Goal: Transaction & Acquisition: Book appointment/travel/reservation

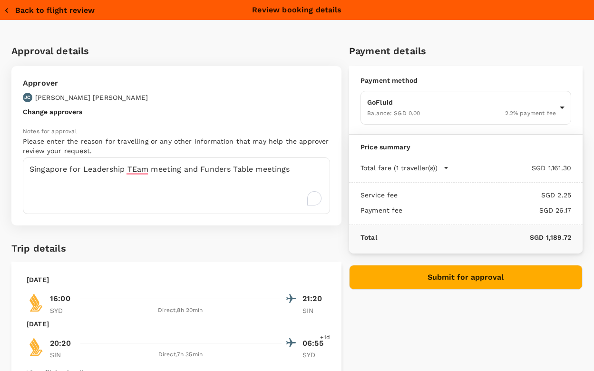
scroll to position [53, 0]
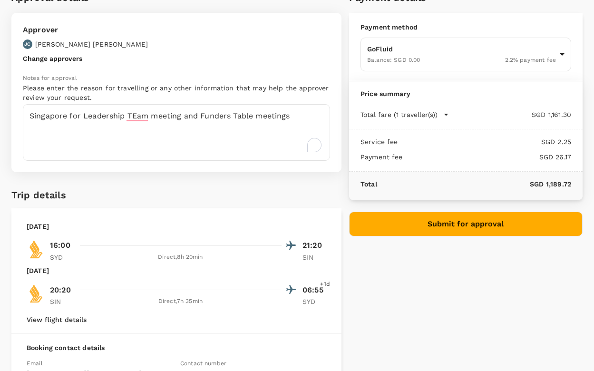
click at [412, 226] on button "Submit for approval" at bounding box center [465, 224] width 233 height 25
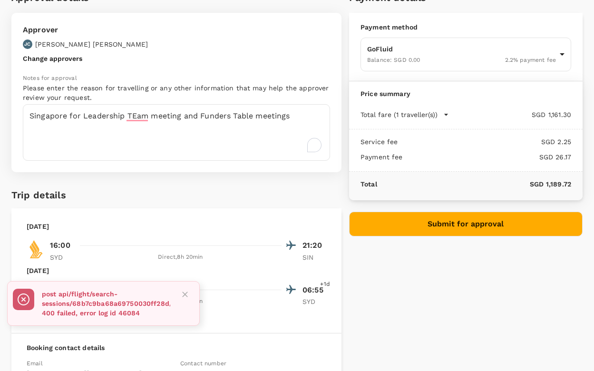
scroll to position [0, 0]
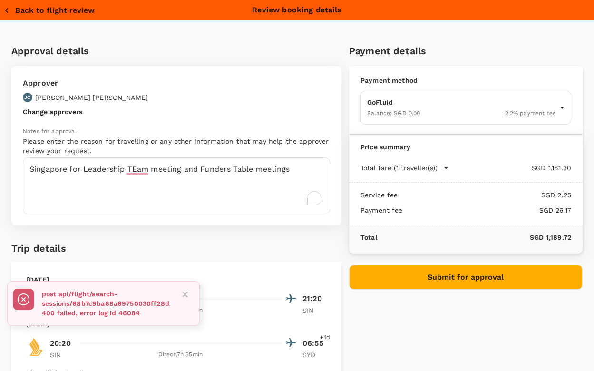
click at [42, 11] on button "Back to flight review" at bounding box center [49, 11] width 91 height 10
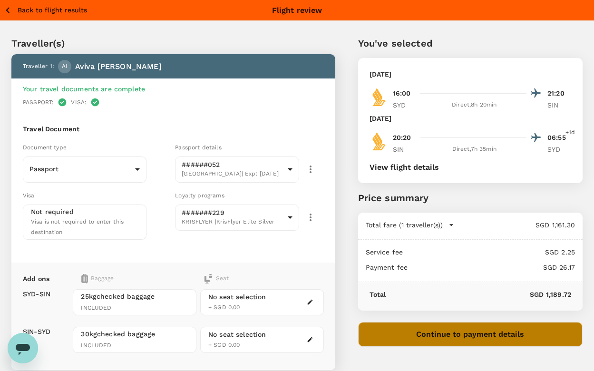
click at [397, 330] on button "Continue to payment details" at bounding box center [470, 334] width 224 height 25
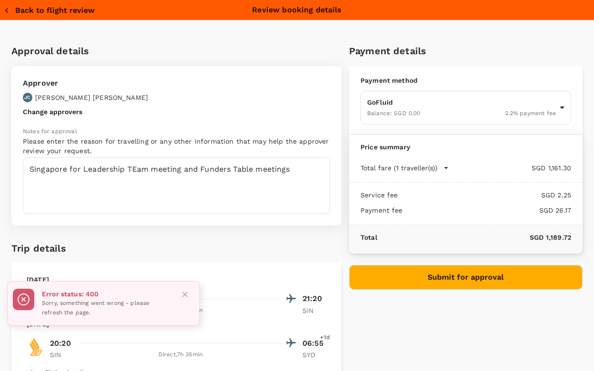
click at [412, 282] on button "Submit for approval" at bounding box center [465, 277] width 233 height 25
click at [187, 293] on icon "Close" at bounding box center [185, 295] width 10 height 10
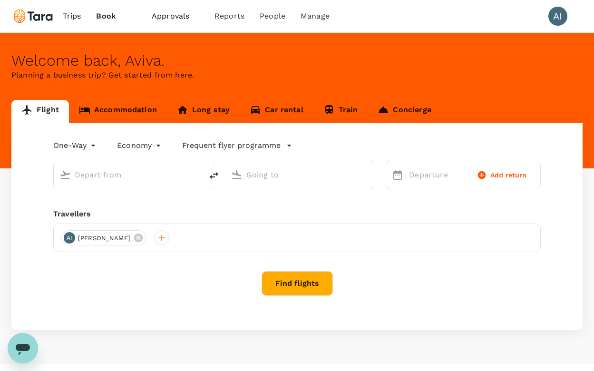
type input "roundtrip"
type input "[PERSON_NAME][GEOGRAPHIC_DATA][PERSON_NAME] (SYD)"
type input "[GEOGRAPHIC_DATA], [GEOGRAPHIC_DATA] (any)"
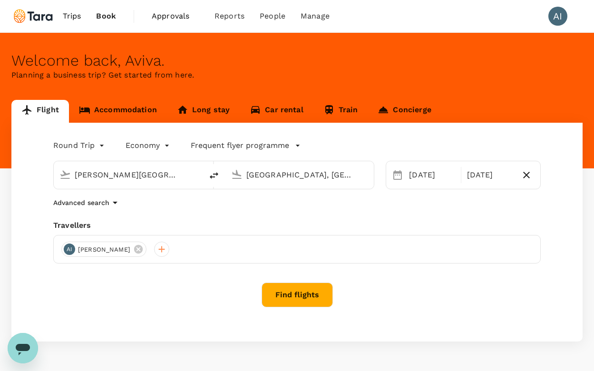
click at [71, 21] on span "Trips" at bounding box center [72, 15] width 19 height 11
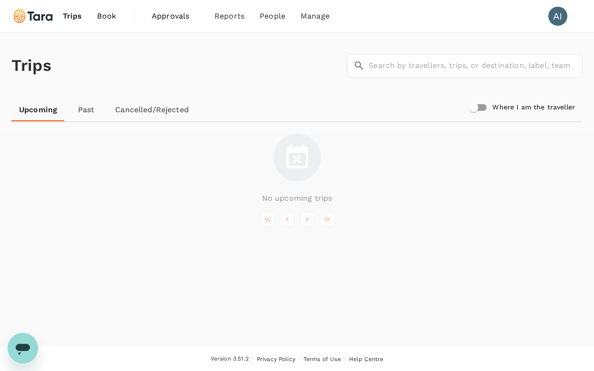
click at [104, 19] on span "Book" at bounding box center [106, 15] width 19 height 11
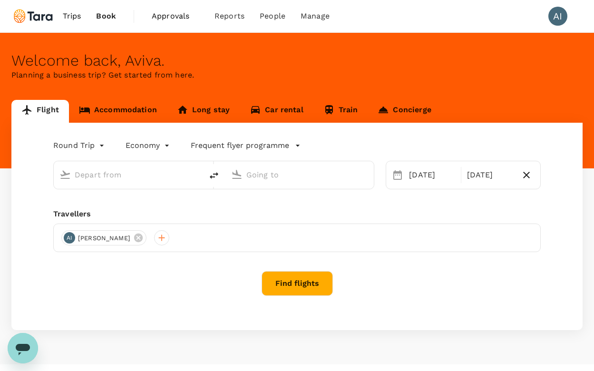
type input "[PERSON_NAME][GEOGRAPHIC_DATA][PERSON_NAME] (SYD)"
type input "[GEOGRAPHIC_DATA], [GEOGRAPHIC_DATA] (any)"
type input "[PERSON_NAME][GEOGRAPHIC_DATA][PERSON_NAME] (SYD)"
type input "[GEOGRAPHIC_DATA], [GEOGRAPHIC_DATA] (any)"
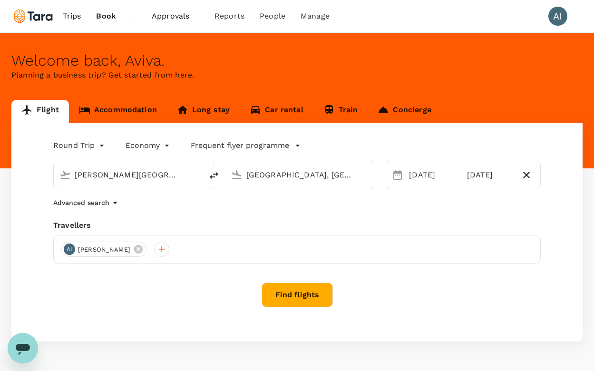
click at [314, 294] on button "Find flights" at bounding box center [297, 294] width 71 height 25
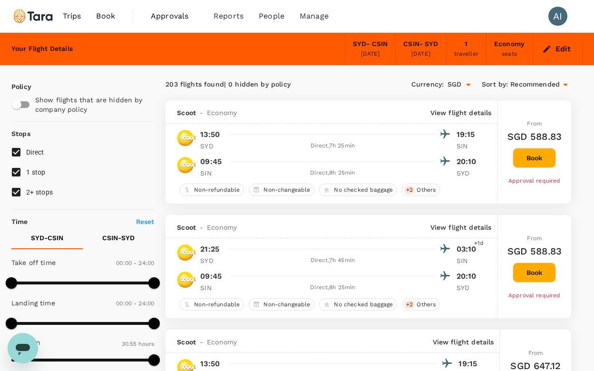
type input "1855"
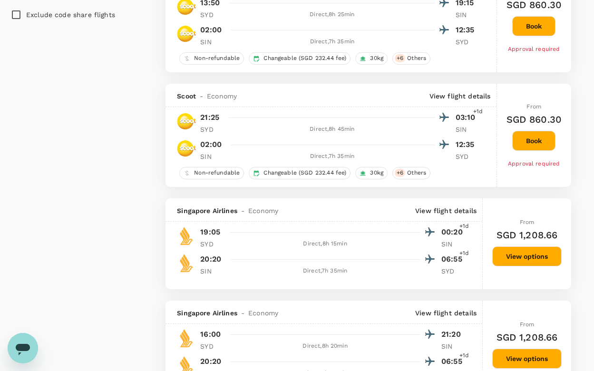
scroll to position [875, 0]
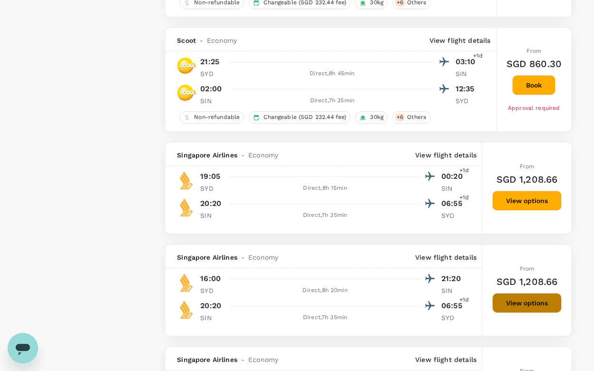
click at [525, 309] on button "View options" at bounding box center [526, 303] width 69 height 20
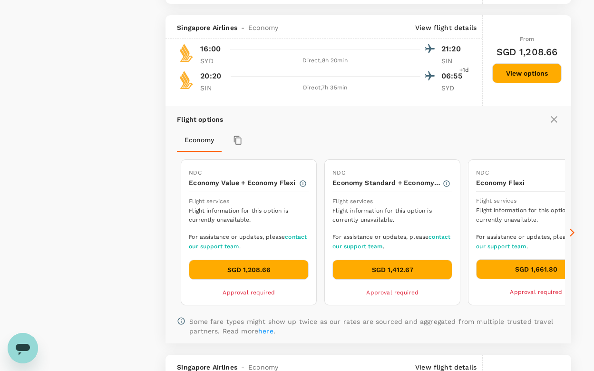
scroll to position [1124, 0]
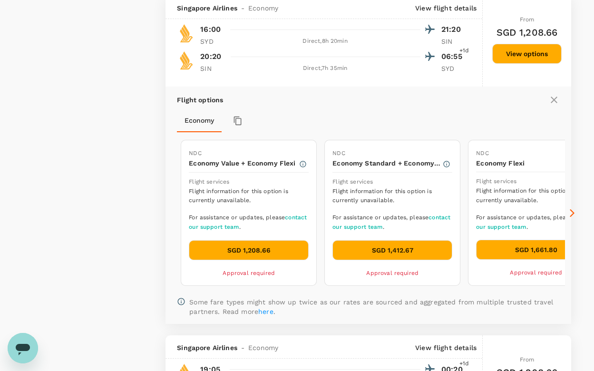
click at [280, 256] on button "SGD 1,208.66" at bounding box center [249, 250] width 120 height 20
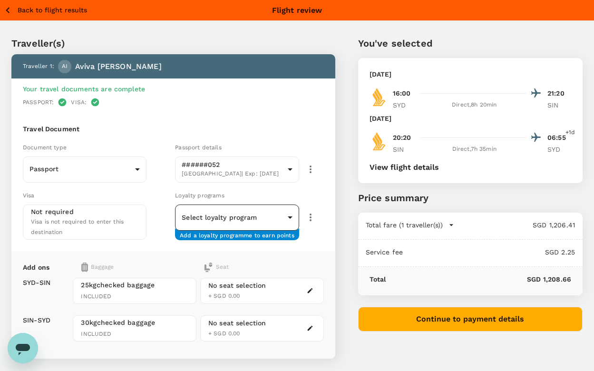
click at [288, 222] on body "Back to flight results Flight review Traveller(s) Traveller 1 : AI [PERSON_NAME…" at bounding box center [297, 245] width 594 height 490
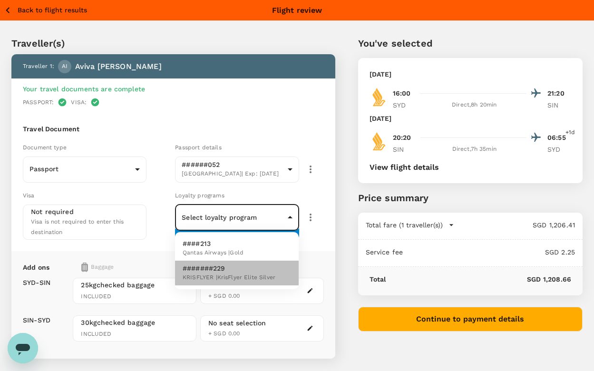
click at [256, 273] on span "KRISFLYER | KrisFlyer Elite Silver" at bounding box center [229, 278] width 93 height 10
type input "32fc5534-1c11-4b7a-ae14-eb0d032c8d02"
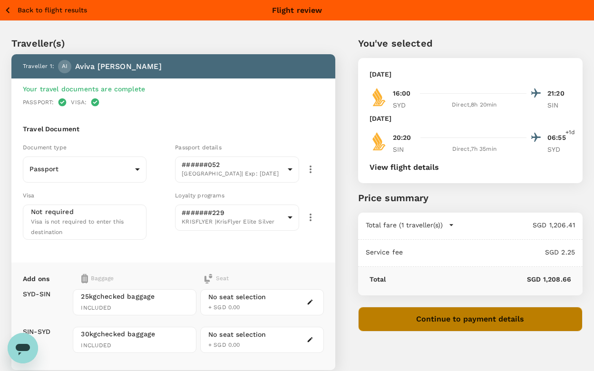
click at [523, 323] on button "Continue to payment details" at bounding box center [470, 319] width 224 height 25
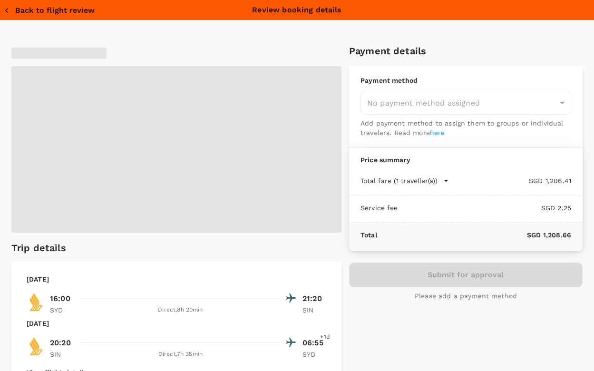
type input "9b978822-4779-4897-880a-17c8504d3706"
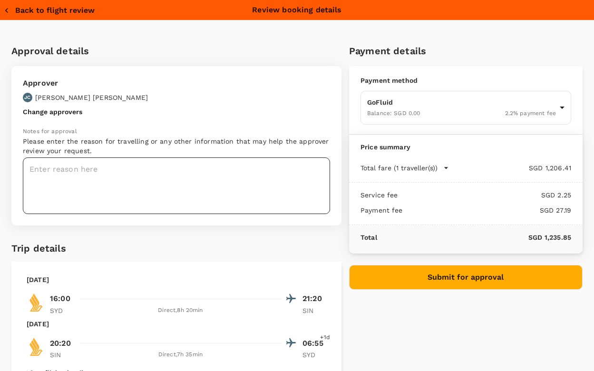
click at [198, 160] on textarea at bounding box center [176, 185] width 307 height 57
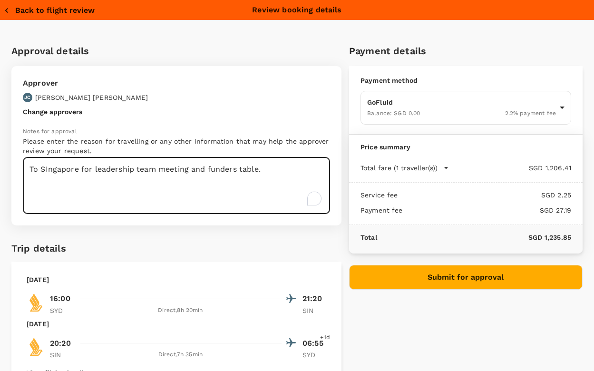
type textarea "To SIngapore for leadership team meeting and funders table."
click at [382, 287] on button "Submit for approval" at bounding box center [465, 277] width 233 height 25
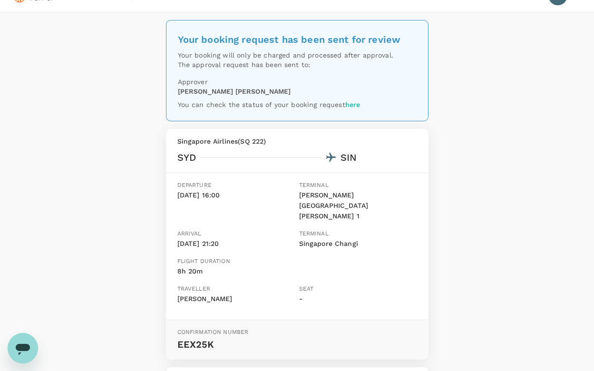
scroll to position [23, 0]
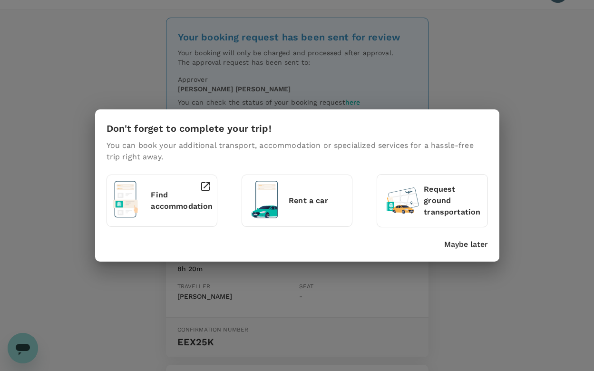
click at [471, 244] on p "Maybe later" at bounding box center [466, 244] width 44 height 11
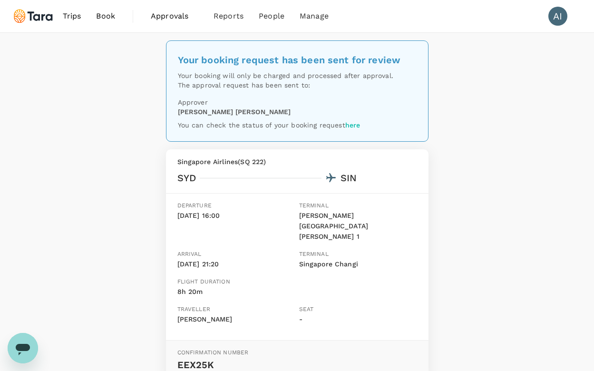
scroll to position [0, 0]
